Goal: Download file/media

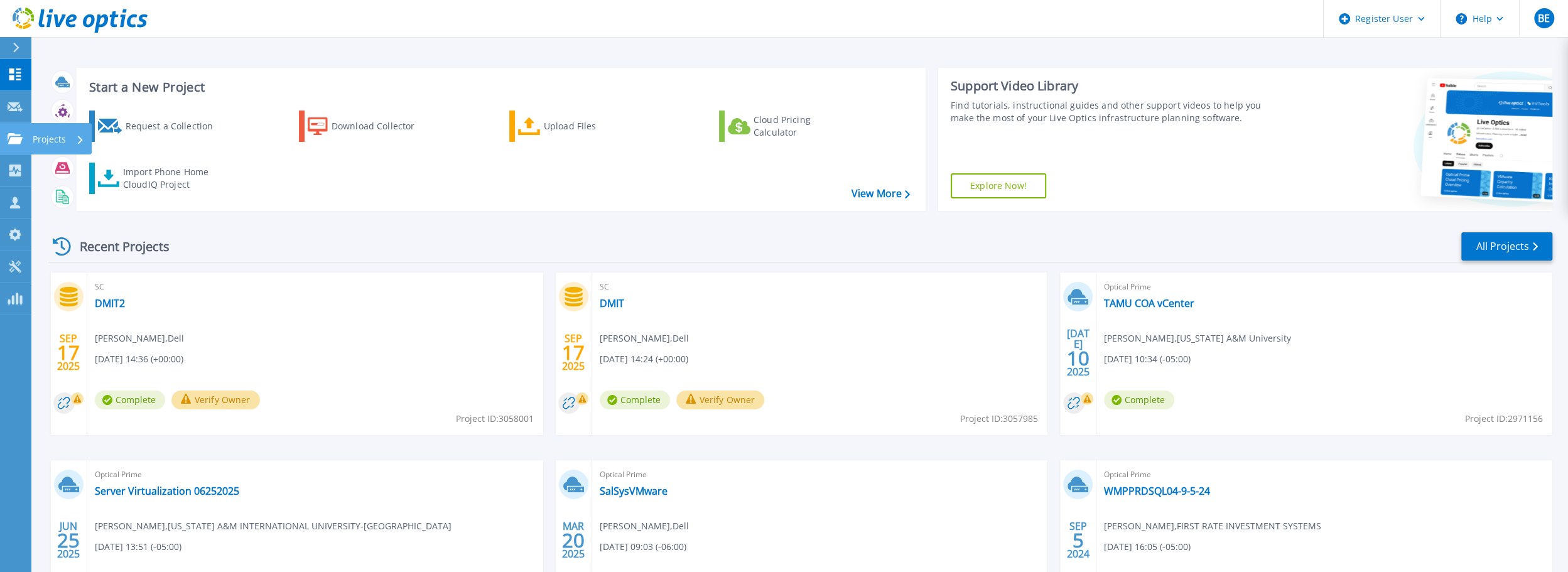
click at [10, 142] on icon at bounding box center [15, 138] width 15 height 10
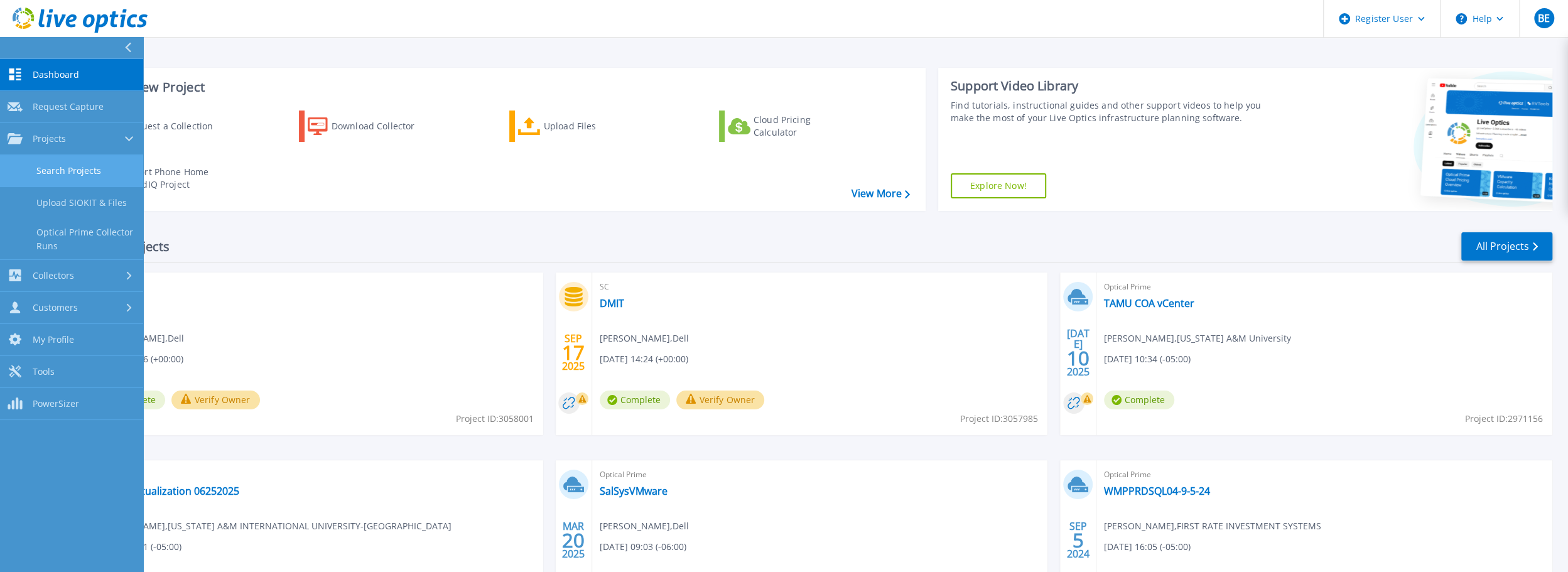
click at [73, 172] on link "Search Projects" at bounding box center [71, 171] width 143 height 32
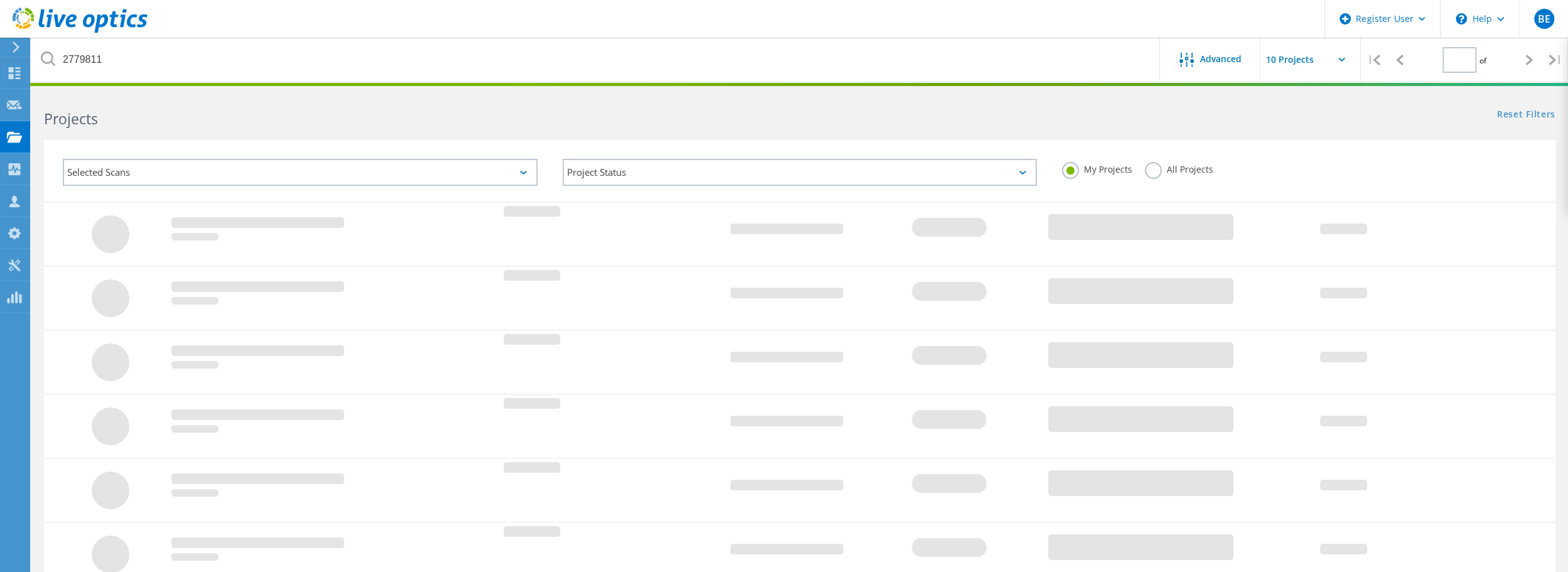
type input "1"
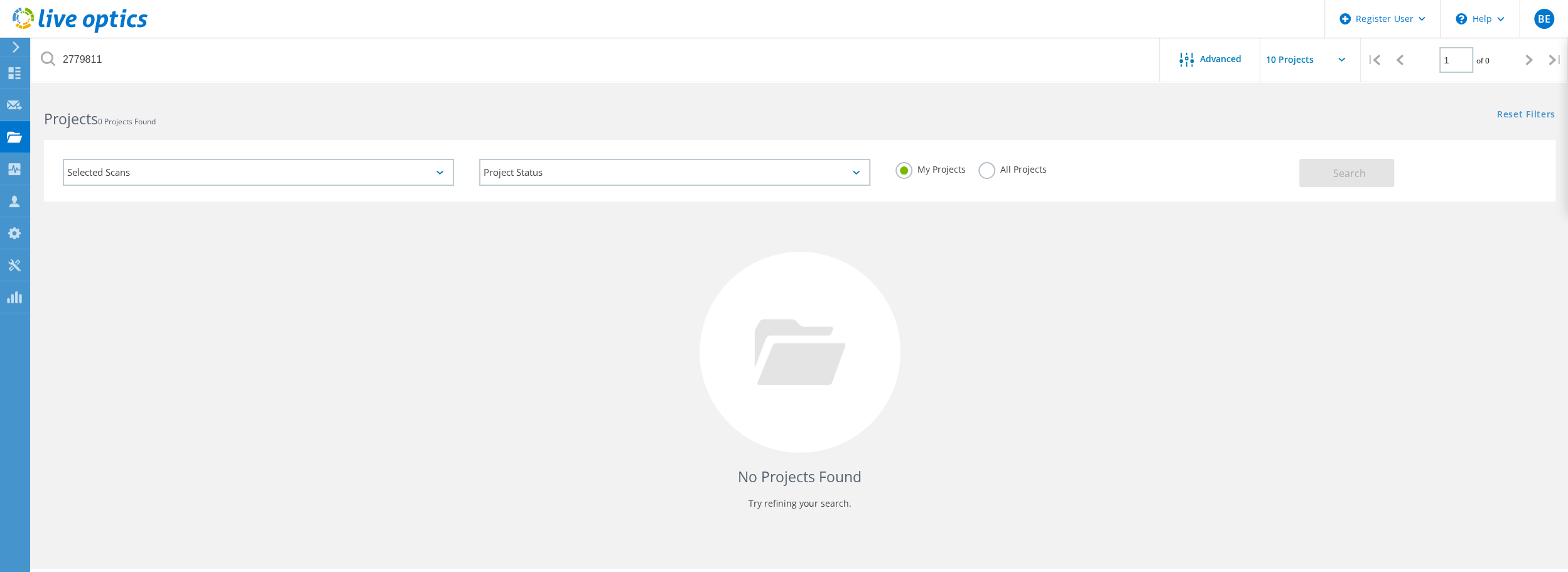
click at [1014, 174] on label "All Projects" at bounding box center [1012, 168] width 68 height 12
click at [0, 0] on input "All Projects" at bounding box center [0, 0] width 0 height 0
click at [1320, 165] on button "Search" at bounding box center [1347, 173] width 95 height 28
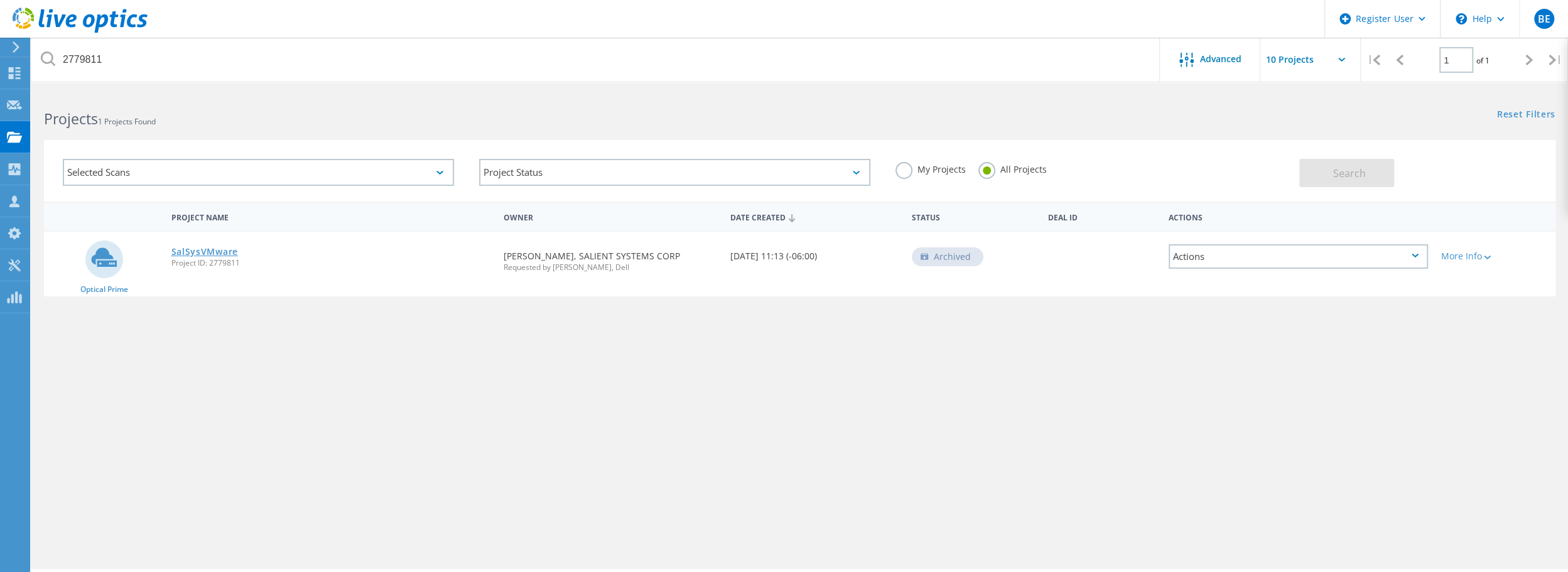
click at [214, 252] on link "SalSysVMware" at bounding box center [205, 252] width 67 height 9
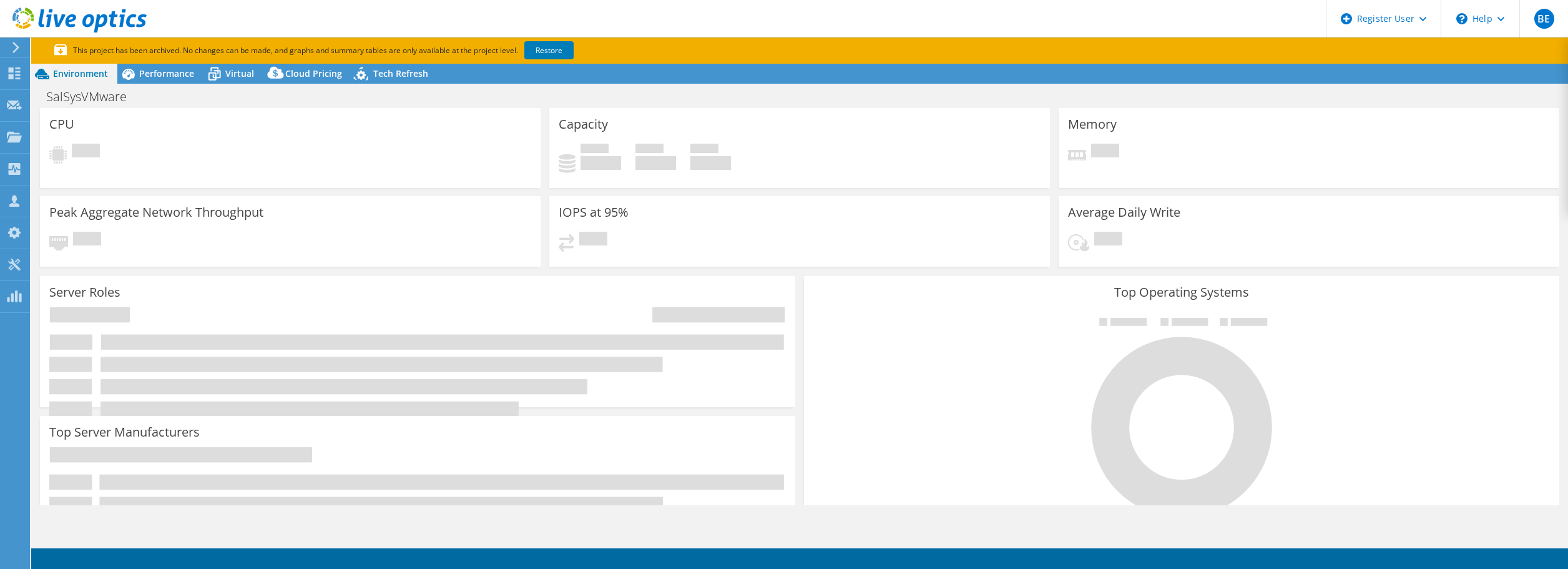
select select "USD"
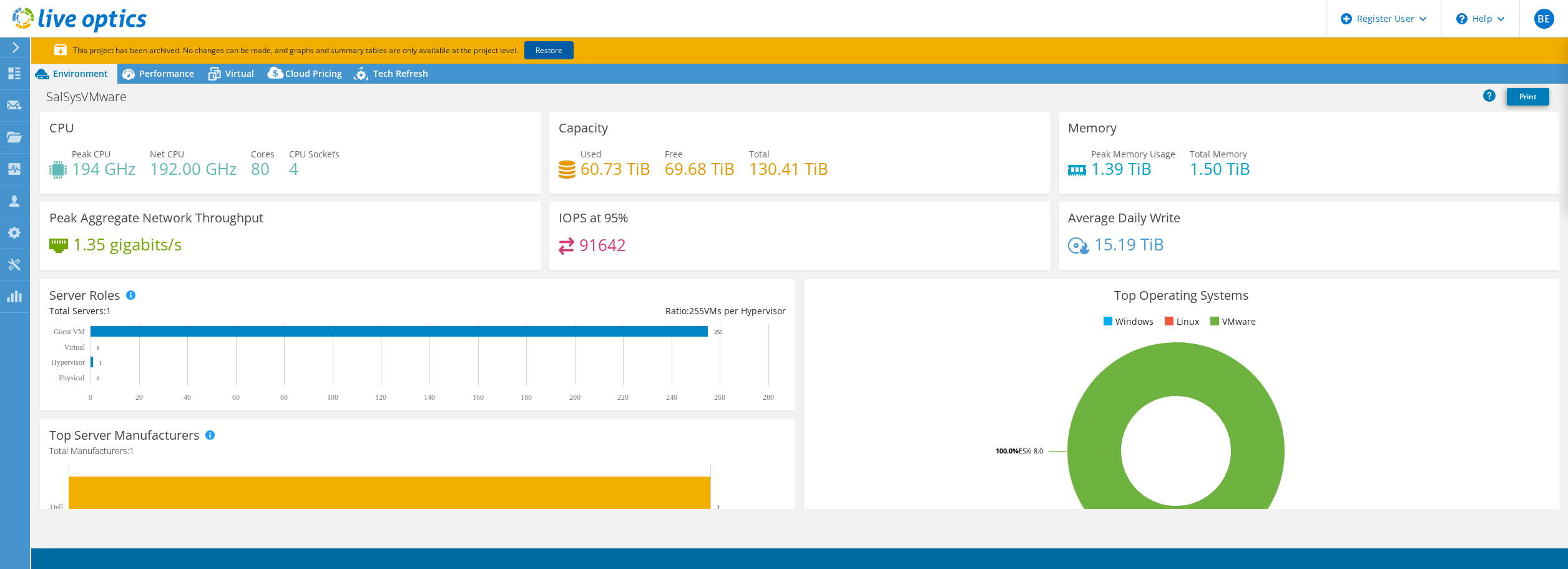
click at [555, 48] on link "Restore" at bounding box center [549, 50] width 49 height 18
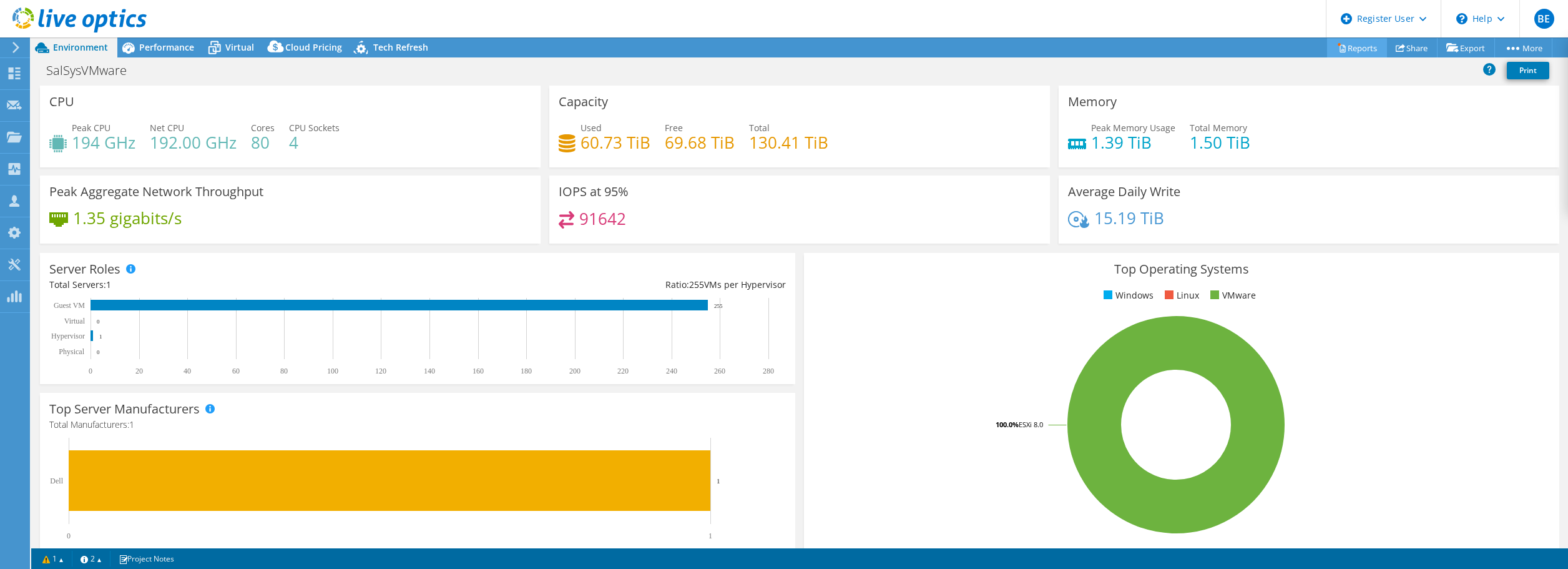
click at [1361, 48] on link "Reports" at bounding box center [1356, 48] width 60 height 19
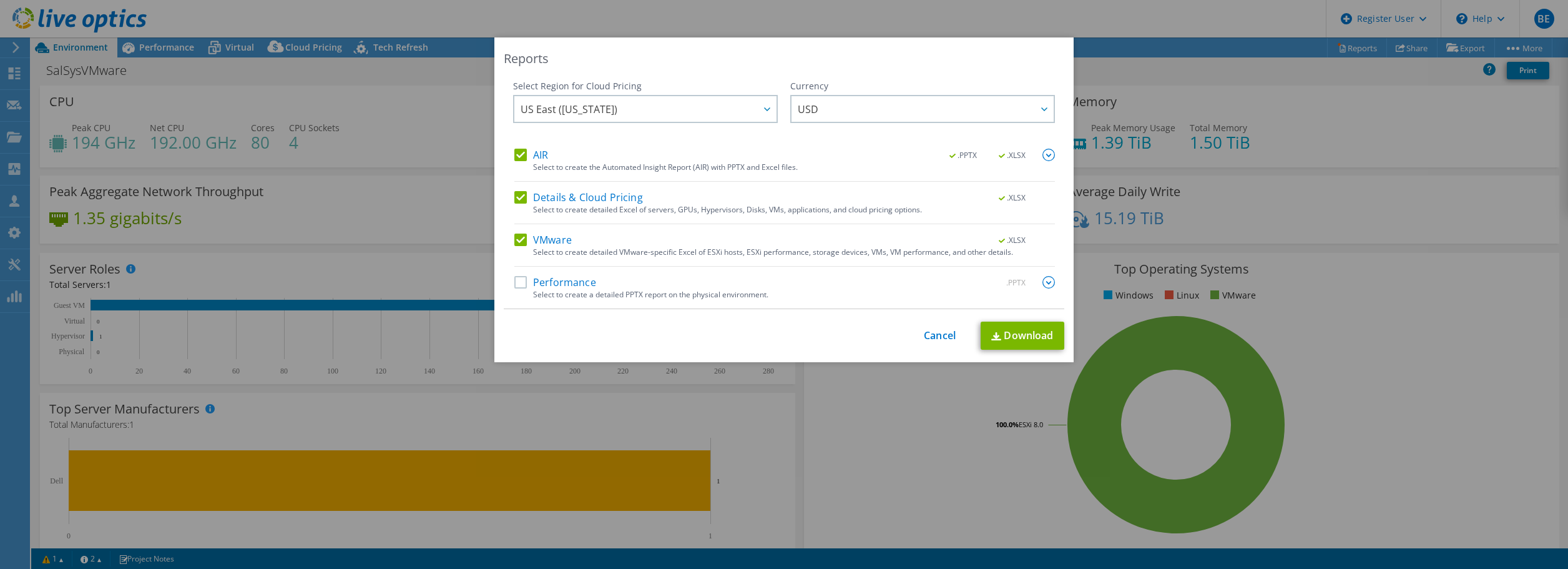
click at [516, 193] on label "Details & Cloud Pricing" at bounding box center [578, 197] width 128 height 13
click at [0, 0] on input "Details & Cloud Pricing" at bounding box center [0, 0] width 0 height 0
click at [518, 233] on label "VMware" at bounding box center [543, 239] width 58 height 13
click at [0, 0] on input "VMware" at bounding box center [0, 0] width 0 height 0
click at [1033, 339] on link "Download" at bounding box center [1021, 336] width 83 height 28
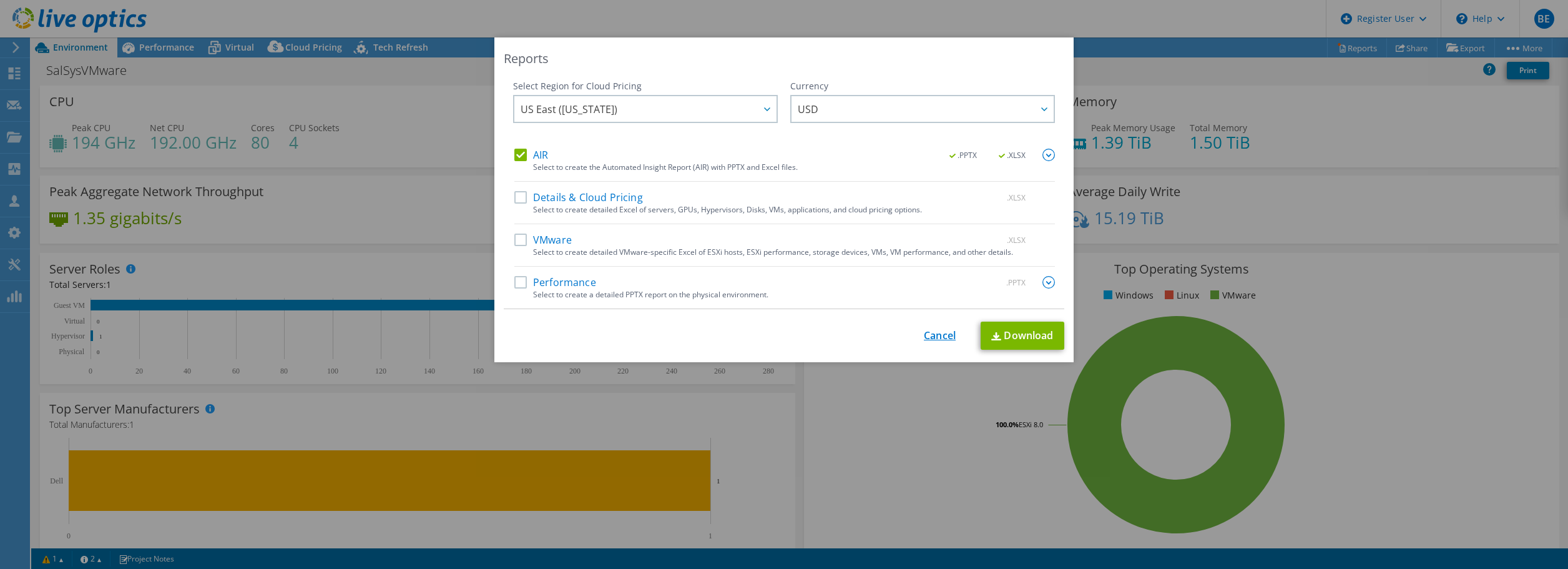
click at [946, 334] on link "Cancel" at bounding box center [939, 336] width 32 height 12
